Goal: Task Accomplishment & Management: Manage account settings

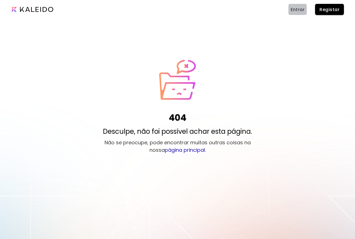
click at [300, 10] on span "Entrar" at bounding box center [298, 10] width 14 height 6
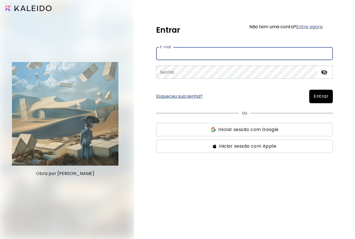
click at [190, 55] on input "email" at bounding box center [244, 53] width 177 height 13
click at [207, 53] on input "**********" at bounding box center [244, 53] width 177 height 13
type input "*"
type input "**********"
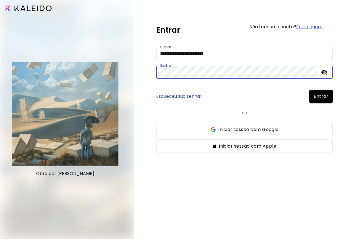
click at [322, 98] on span "Entrar" at bounding box center [321, 96] width 15 height 7
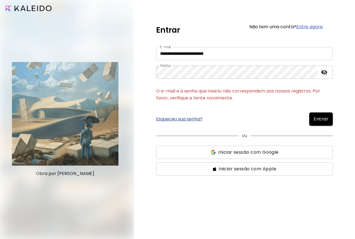
click at [183, 119] on link "Esqueceu sua senha?" at bounding box center [179, 119] width 46 height 4
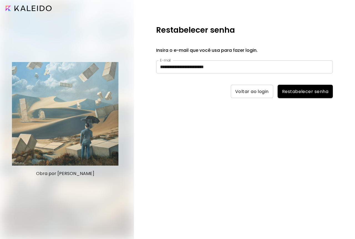
click at [285, 90] on span "Restabelecer senha" at bounding box center [305, 92] width 46 height 6
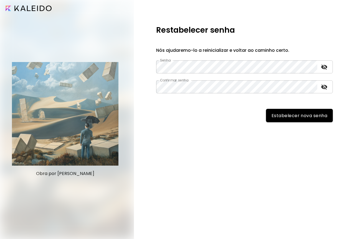
click at [295, 116] on span "Estabelecer nova senha" at bounding box center [300, 116] width 56 height 6
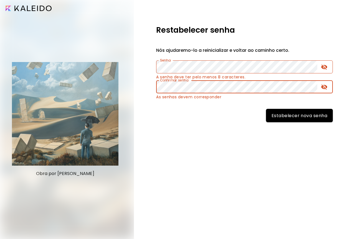
click at [311, 115] on span "Estabelecer nova senha" at bounding box center [300, 116] width 56 height 6
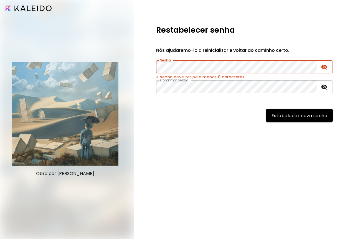
click at [301, 116] on span "Estabelecer nova senha" at bounding box center [300, 116] width 56 height 6
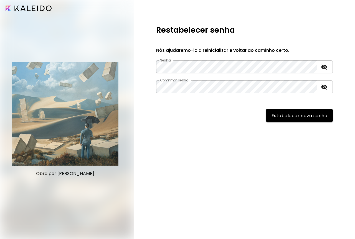
click at [280, 118] on span "Estabelecer nova senha" at bounding box center [300, 116] width 56 height 6
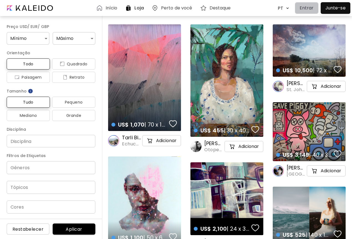
click at [305, 7] on p "Entrar" at bounding box center [307, 8] width 14 height 7
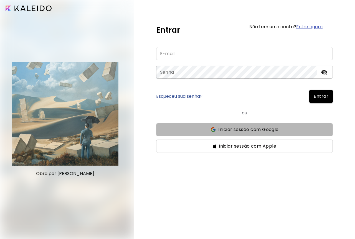
click at [259, 130] on span "Iniciar sessão com Google" at bounding box center [248, 129] width 60 height 7
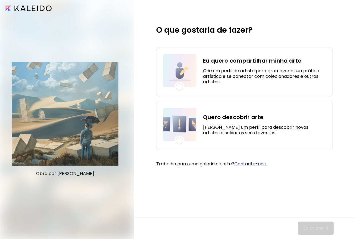
click at [275, 67] on div "Eu quero compartilhar minha arte Crie um perfil de artista para promover a sua …" at bounding box center [264, 70] width 123 height 33
